Goal: Task Accomplishment & Management: Use online tool/utility

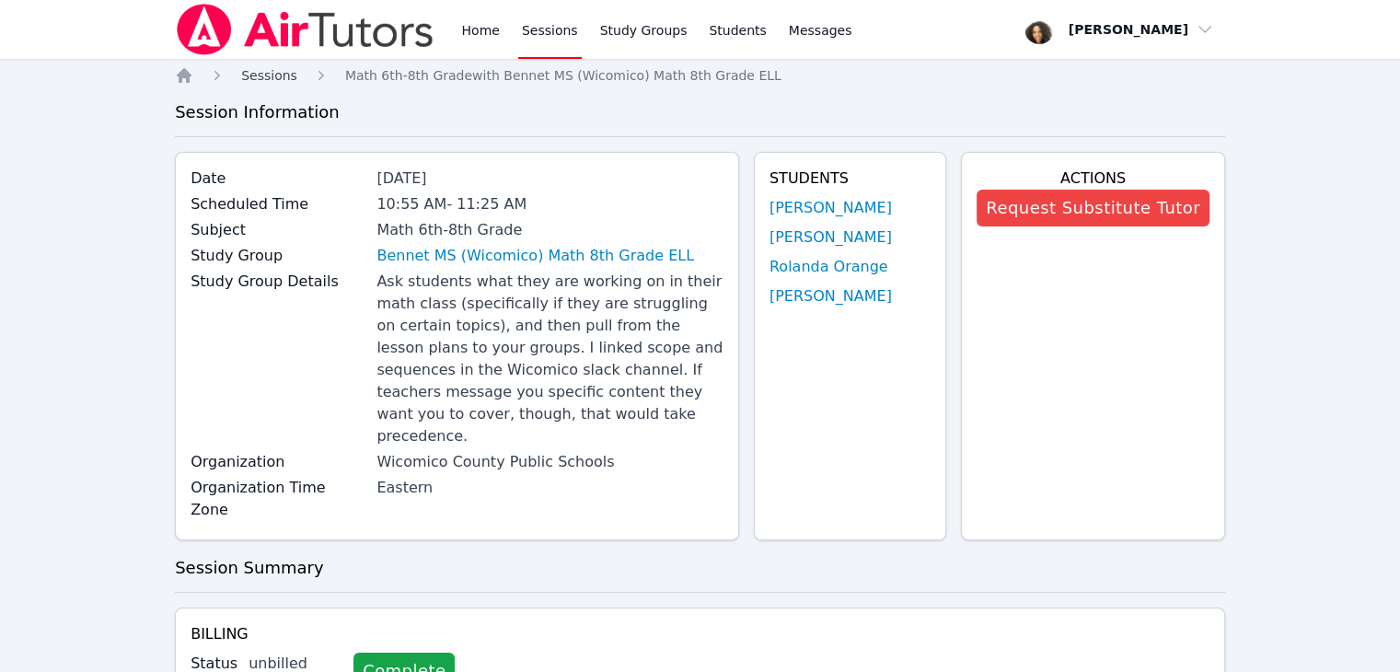
click at [248, 76] on span "Sessions" at bounding box center [269, 75] width 56 height 15
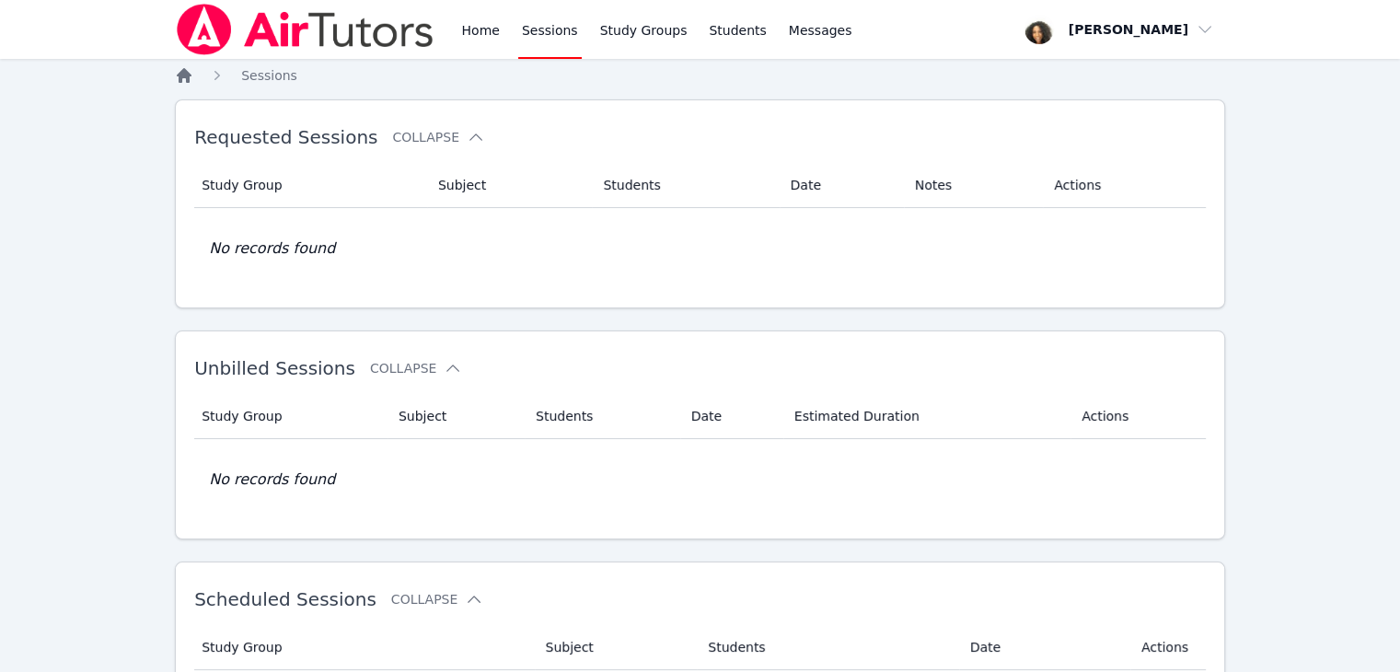
click at [189, 75] on icon "Breadcrumb" at bounding box center [184, 75] width 15 height 15
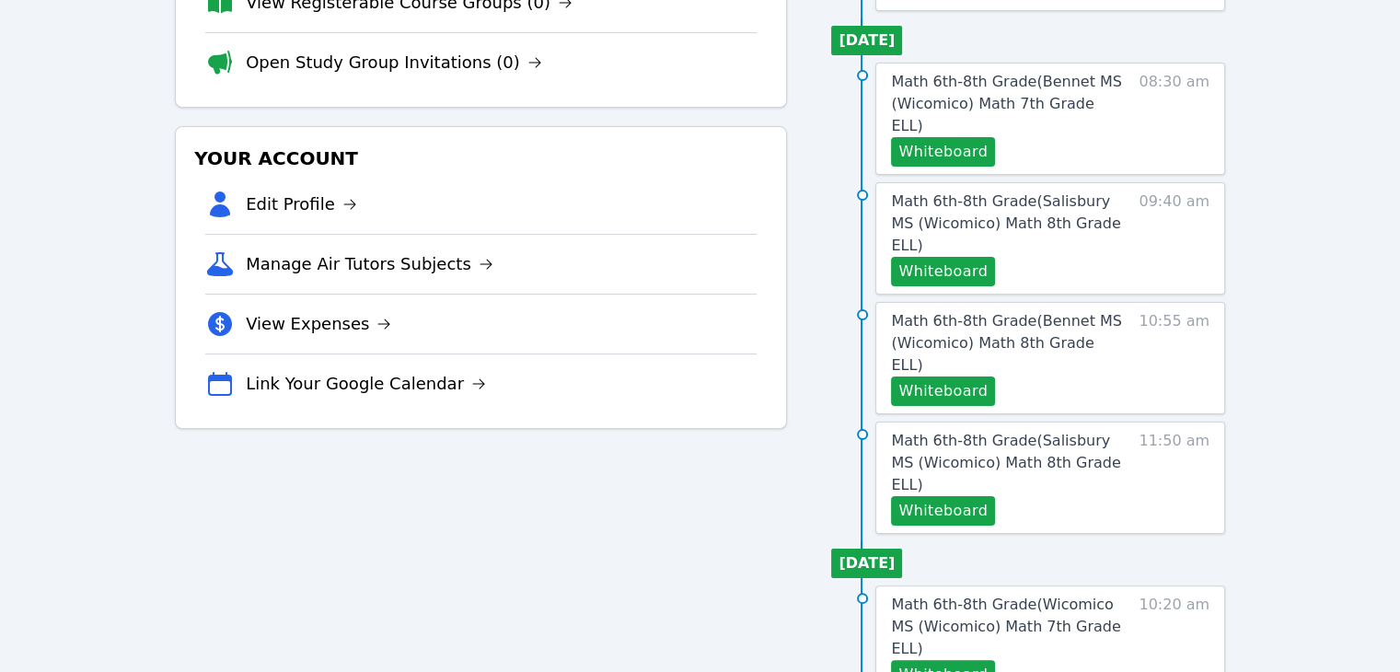
scroll to position [309, 0]
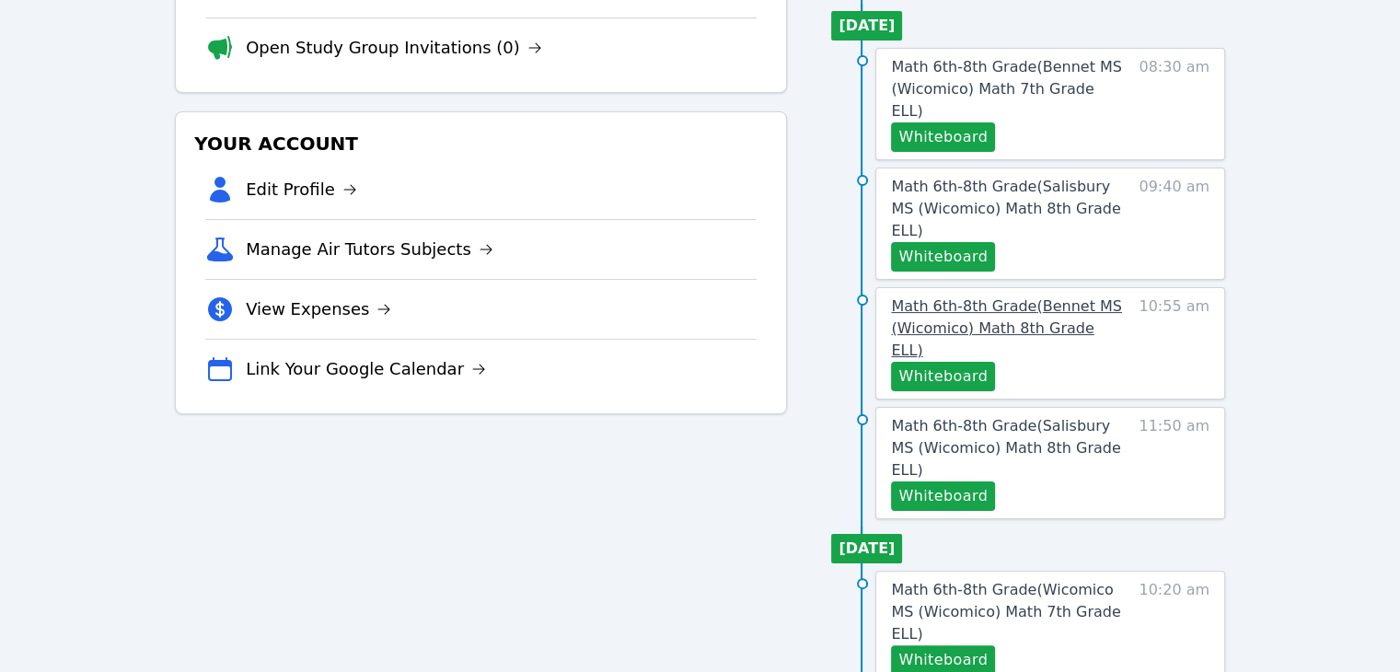
click at [1064, 297] on span "Math 6th-8th Grade ( Bennet MS (Wicomico) Math 8th Grade ELL )" at bounding box center [1006, 328] width 230 height 62
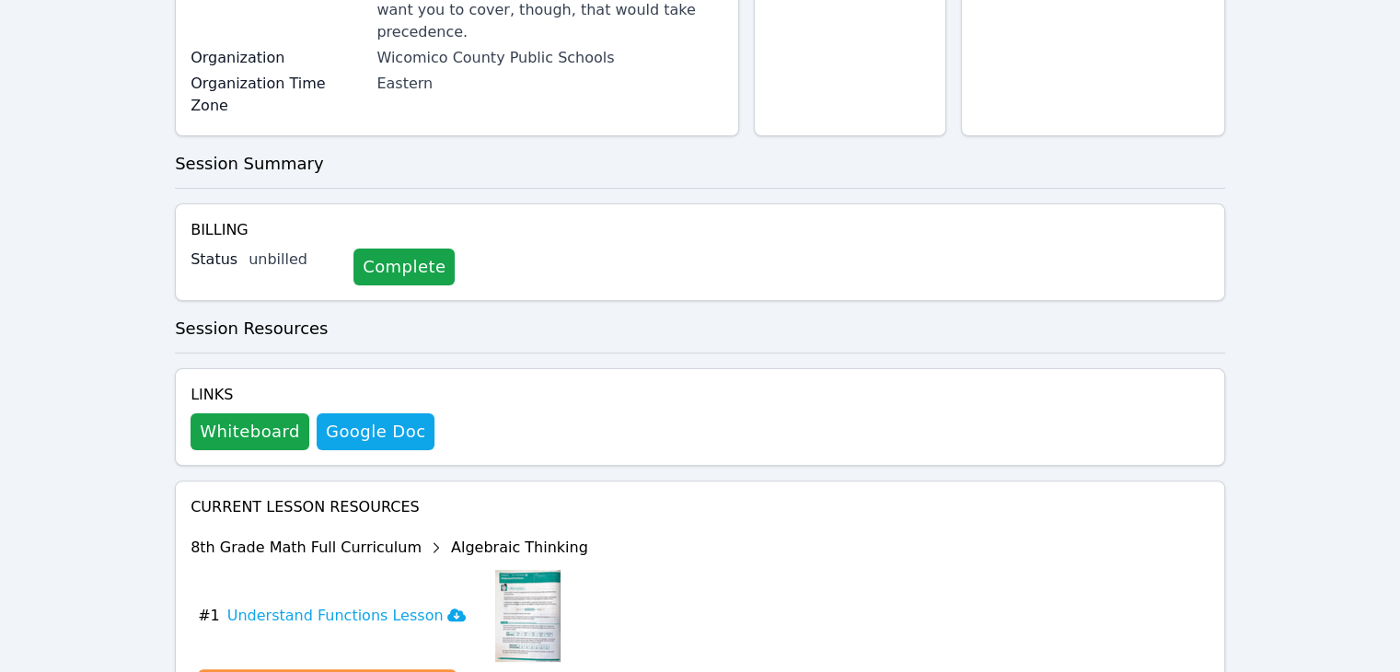
scroll to position [555, 0]
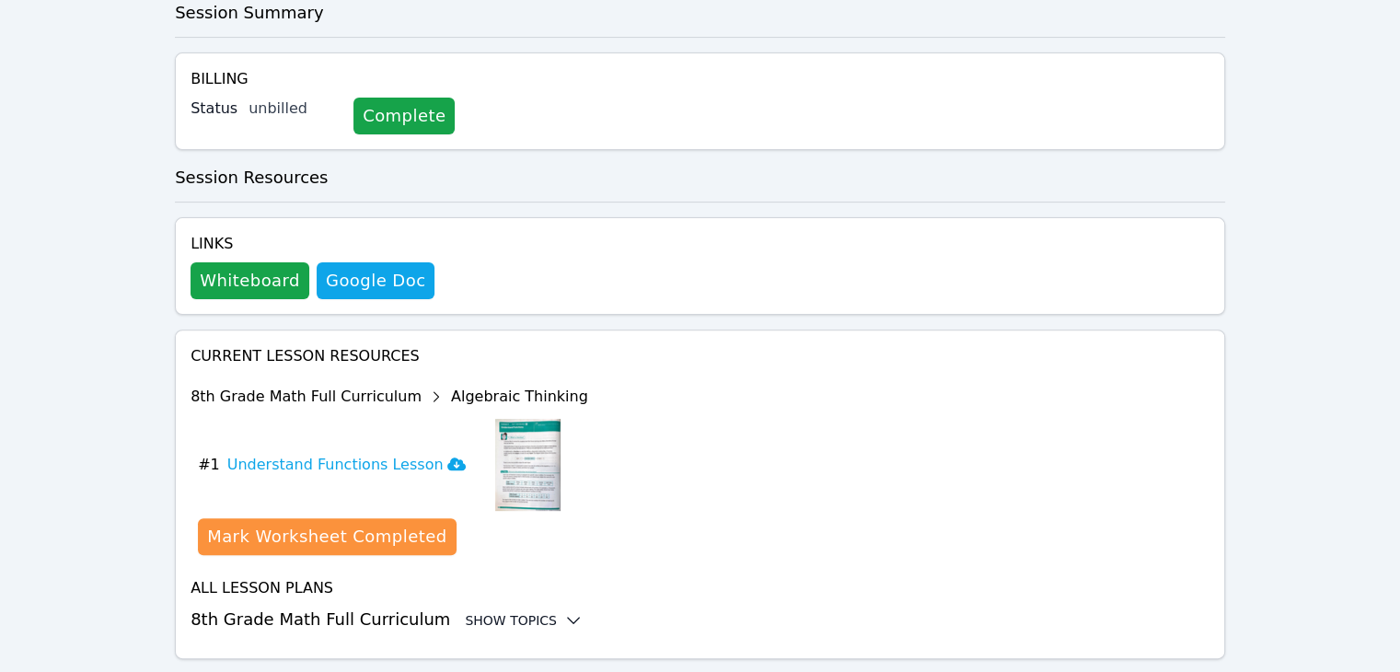
click at [499, 611] on div "Show Topics" at bounding box center [524, 620] width 118 height 18
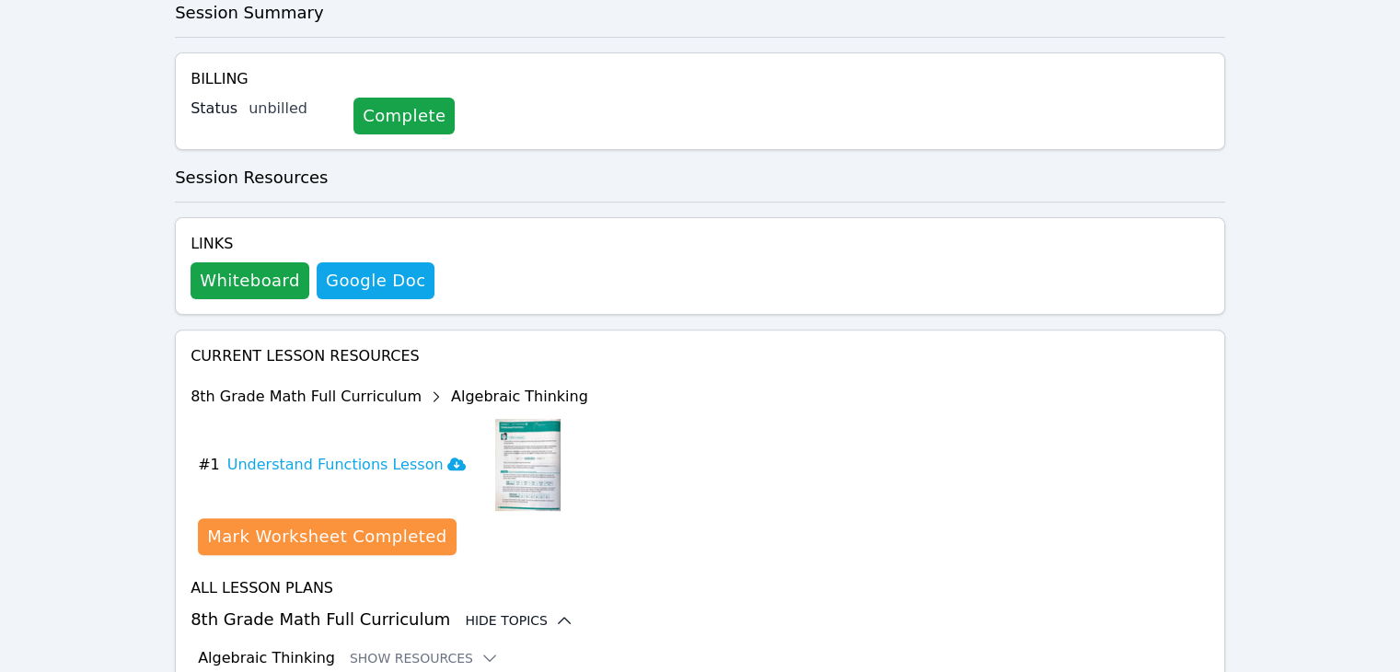
scroll to position [706, 0]
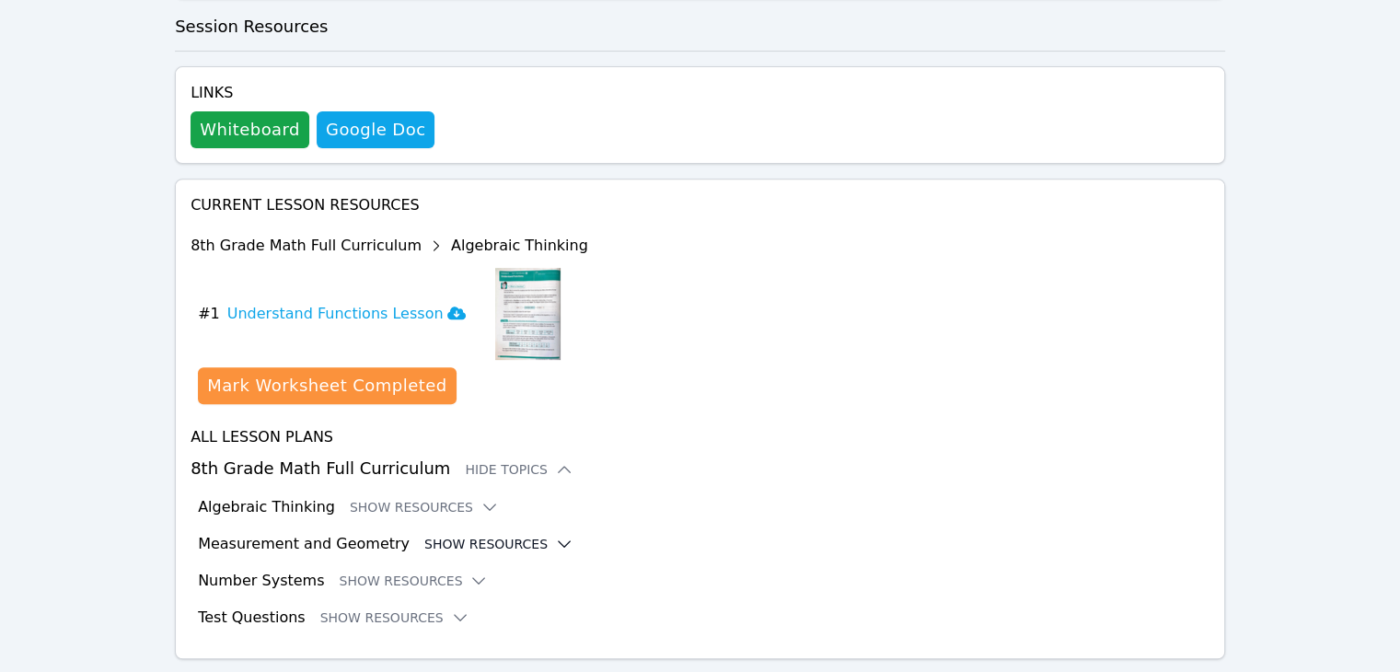
click at [471, 535] on button "Show Resources" at bounding box center [498, 544] width 149 height 18
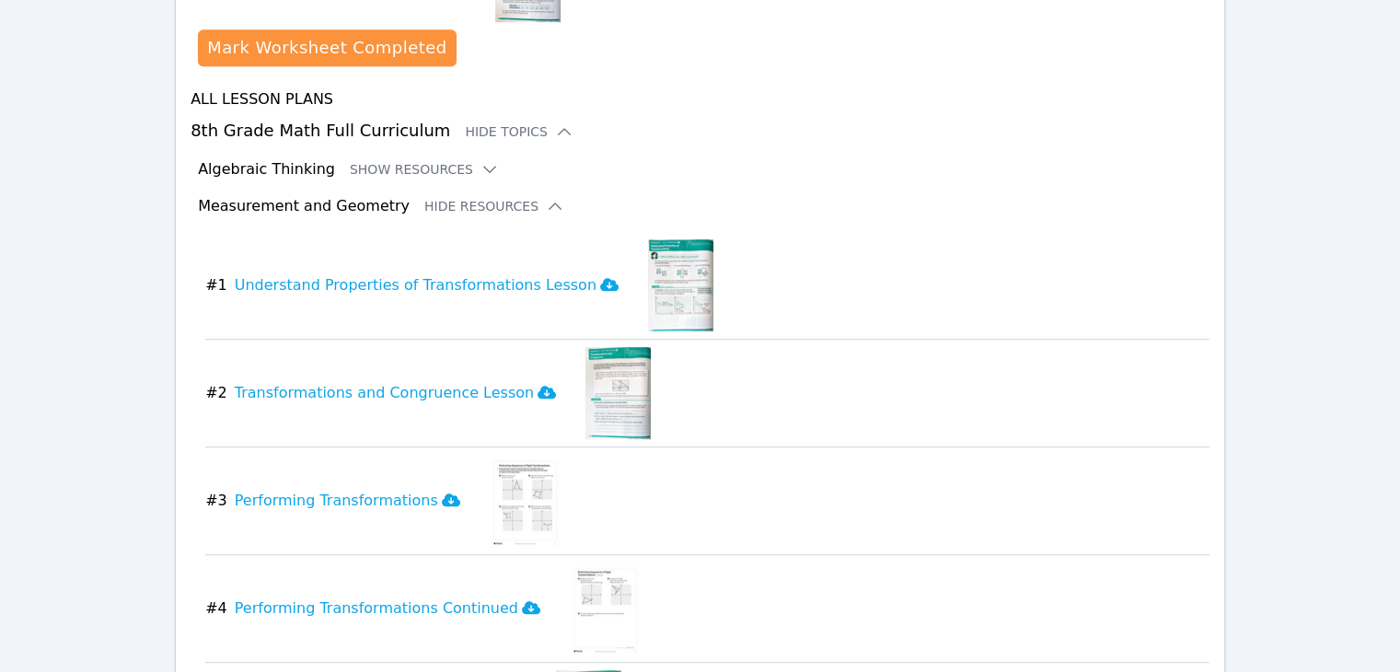
scroll to position [1099, 0]
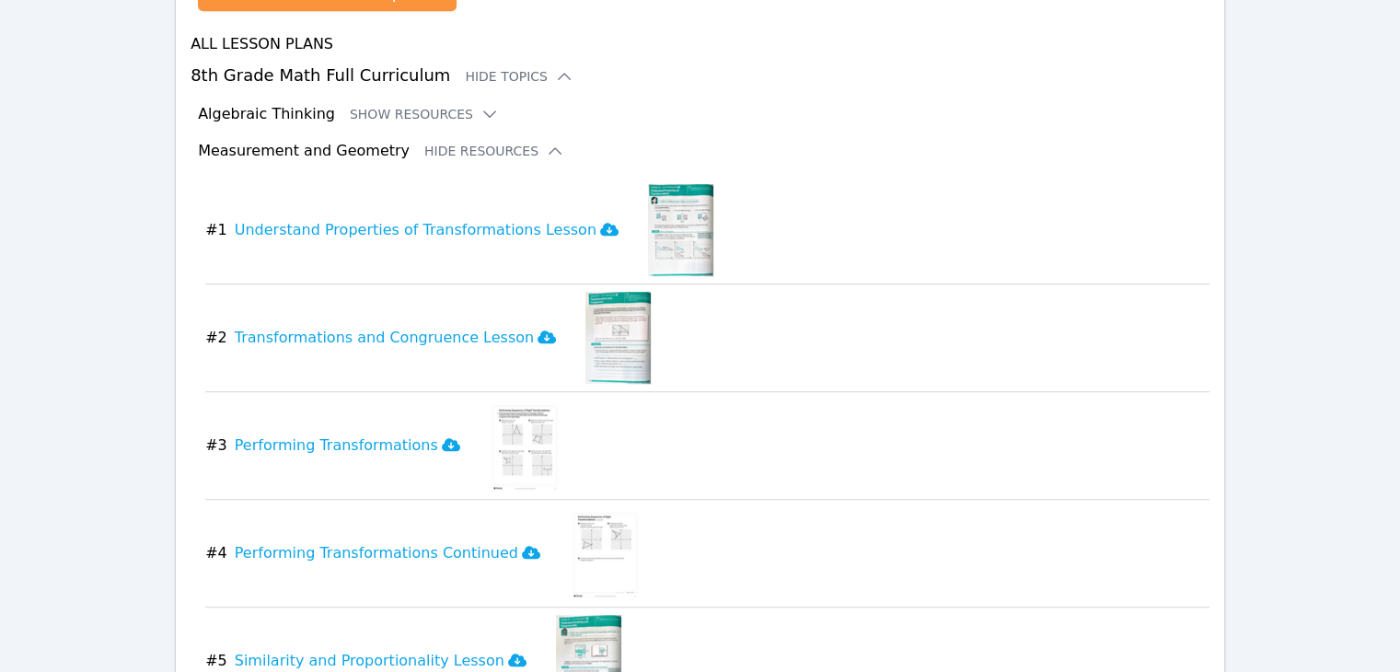
scroll to position [309, 0]
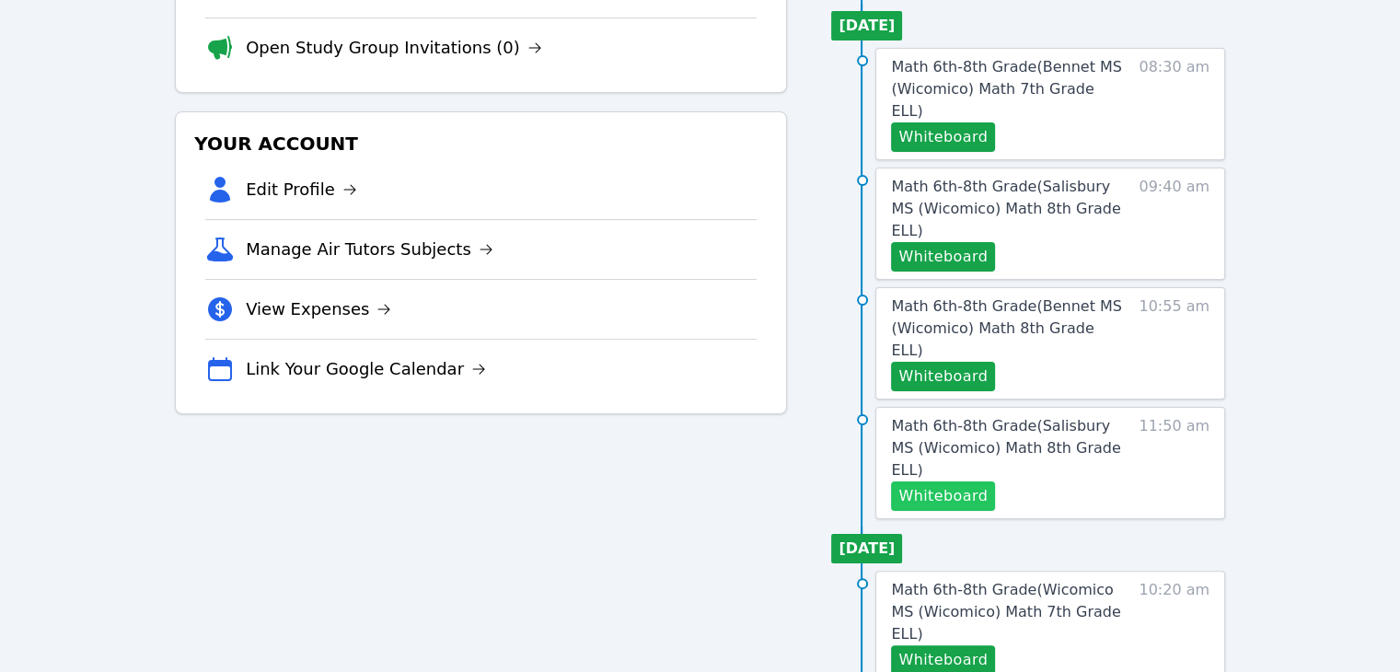
click at [964, 481] on button "Whiteboard" at bounding box center [943, 495] width 104 height 29
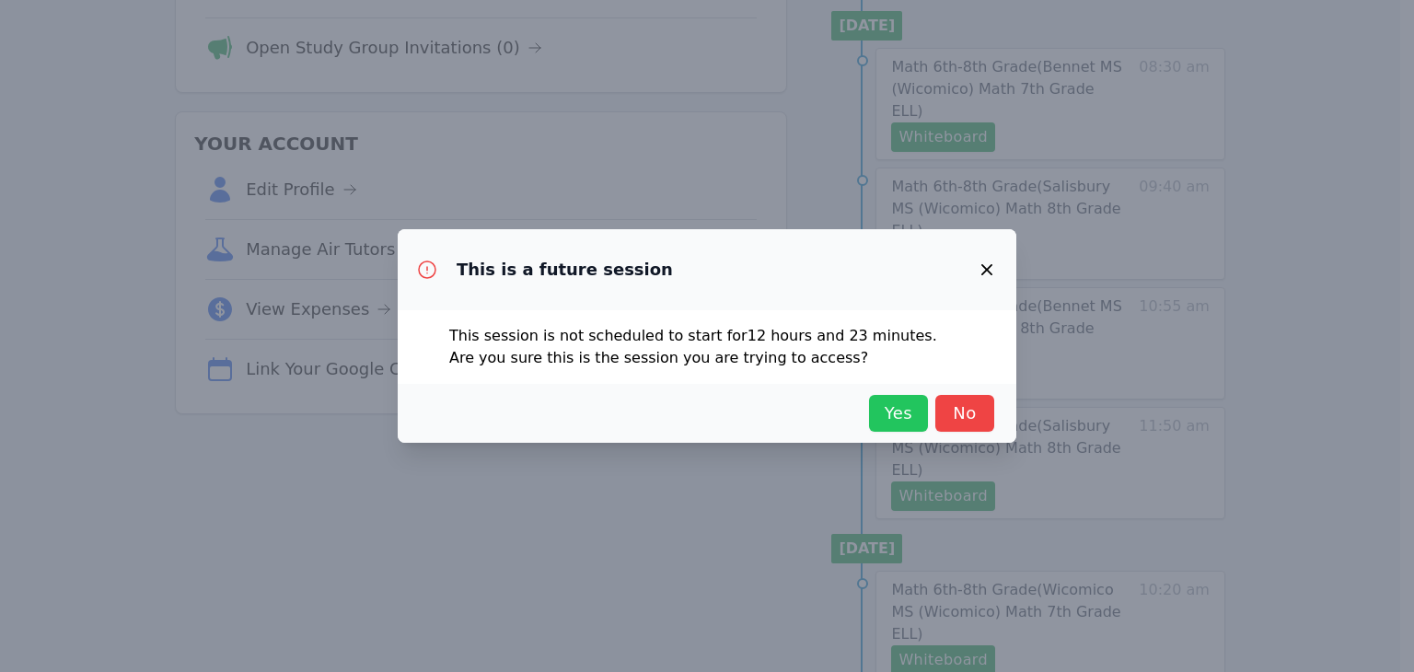
click at [920, 410] on button "Yes" at bounding box center [898, 413] width 59 height 37
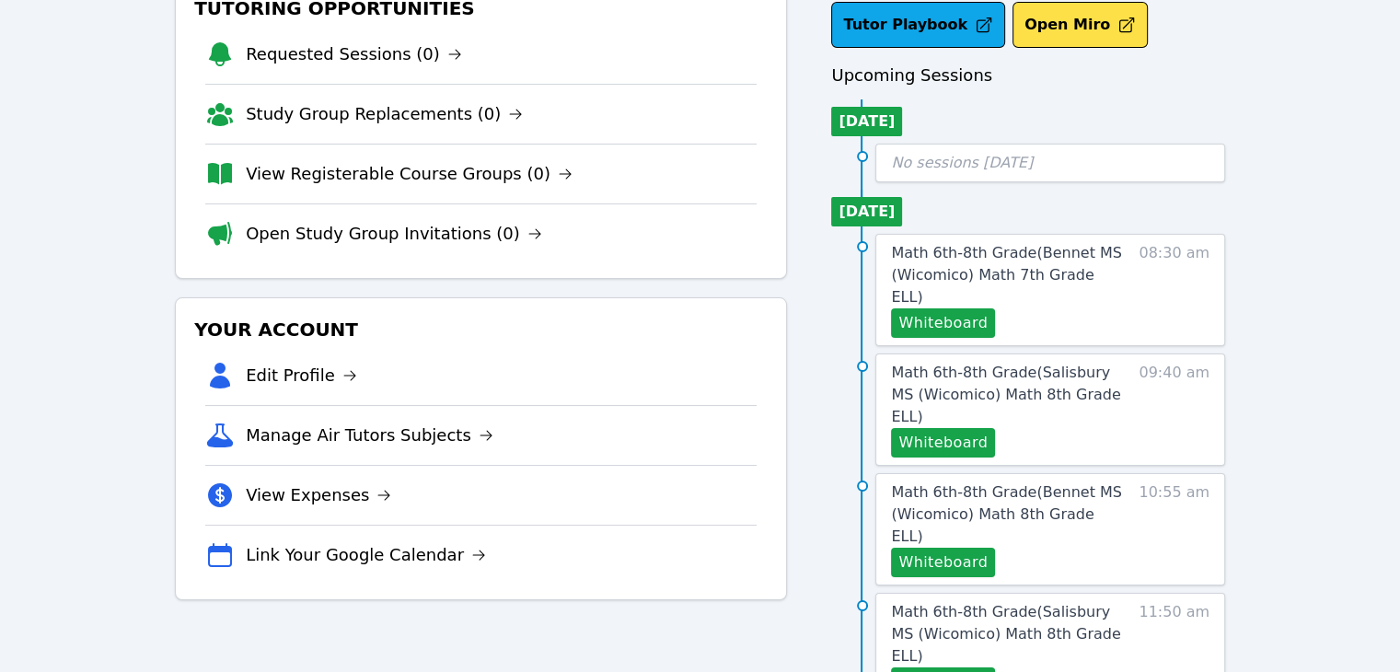
scroll to position [0, 0]
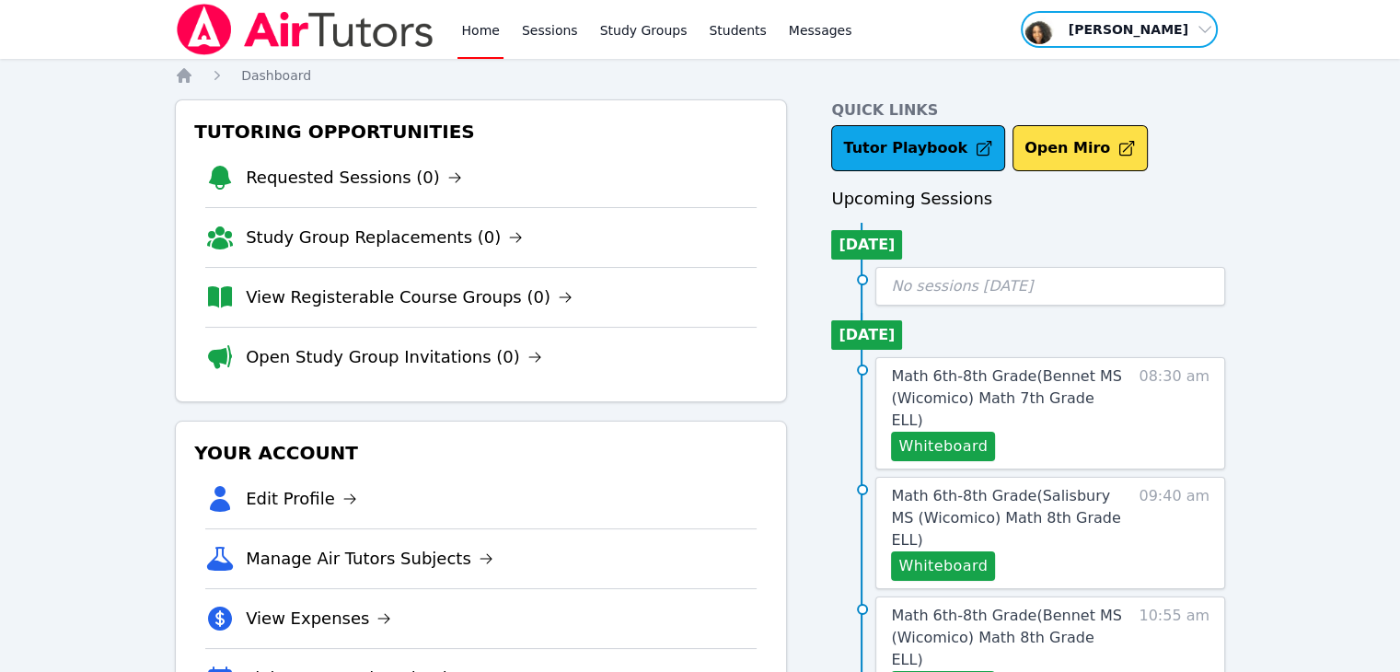
click at [1167, 27] on span "button" at bounding box center [1119, 29] width 201 height 40
click at [1144, 93] on button "Logout" at bounding box center [1125, 104] width 177 height 33
